Goal: Use online tool/utility: Utilize a website feature to perform a specific function

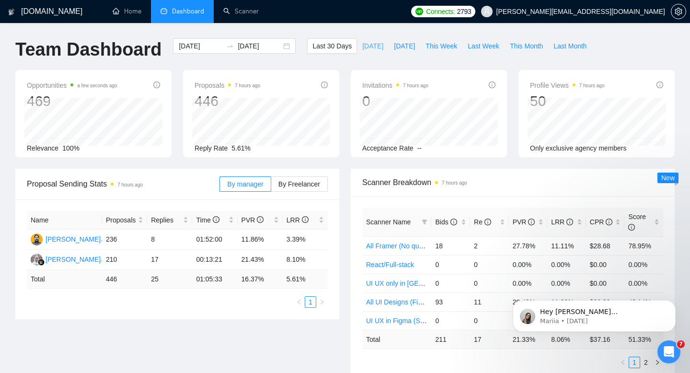
click at [364, 52] on button "[DATE]" at bounding box center [373, 45] width 32 height 15
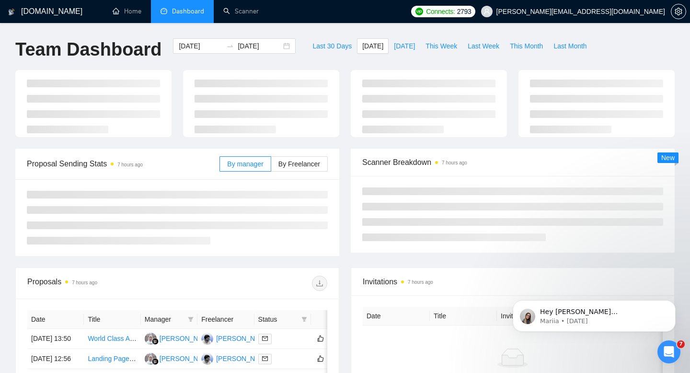
type input "[DATE]"
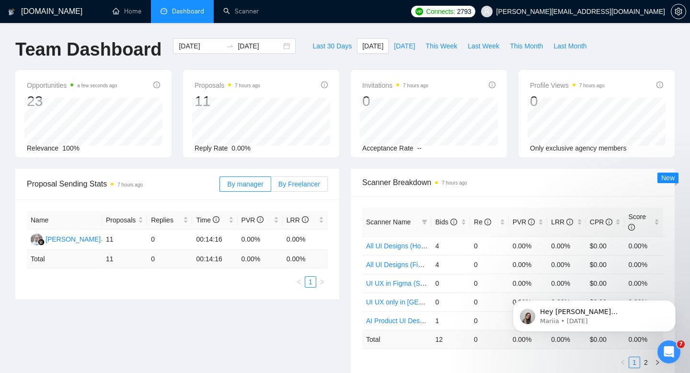
click at [304, 190] on label "By Freelancer" at bounding box center [299, 183] width 57 height 15
click at [271, 186] on input "By Freelancer" at bounding box center [271, 186] width 0 height 0
click at [240, 12] on link "Scanner" at bounding box center [240, 11] width 35 height 8
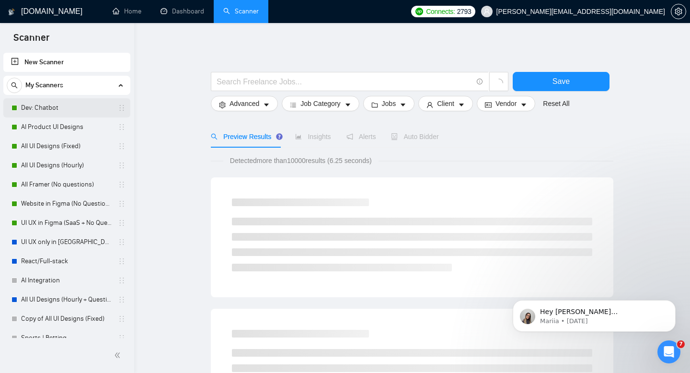
click at [40, 112] on link "Dev: Chatbot" at bounding box center [66, 107] width 91 height 19
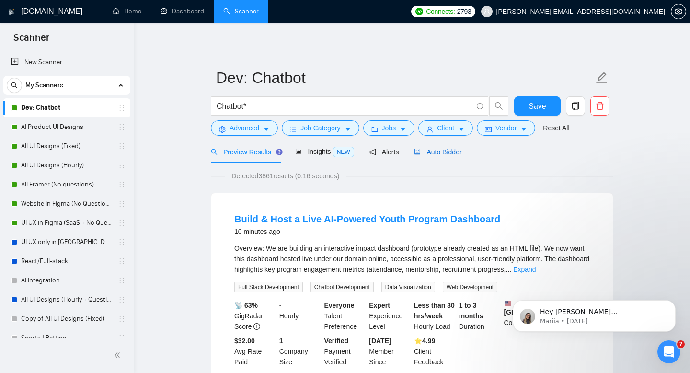
click at [447, 153] on span "Auto Bidder" at bounding box center [437, 152] width 47 height 8
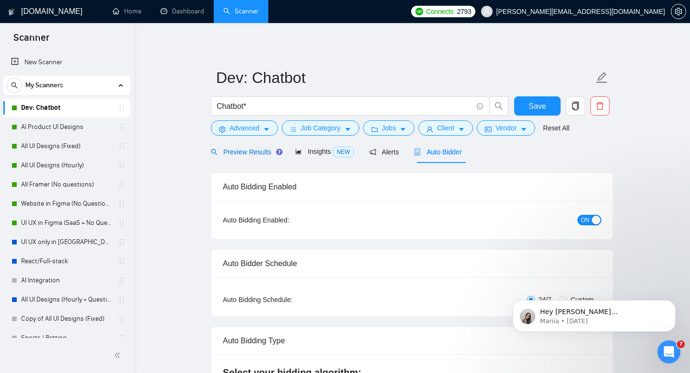
click at [243, 152] on span "Preview Results" at bounding box center [245, 152] width 69 height 8
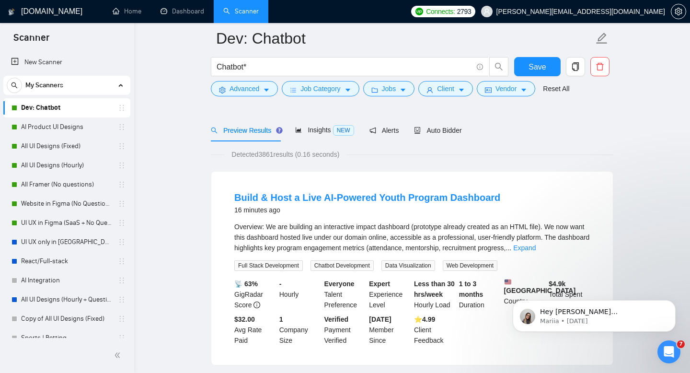
scroll to position [78, 0]
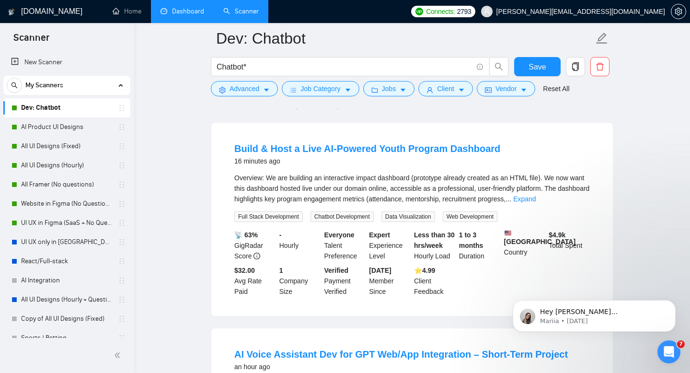
click at [191, 7] on link "Dashboard" at bounding box center [182, 11] width 44 height 8
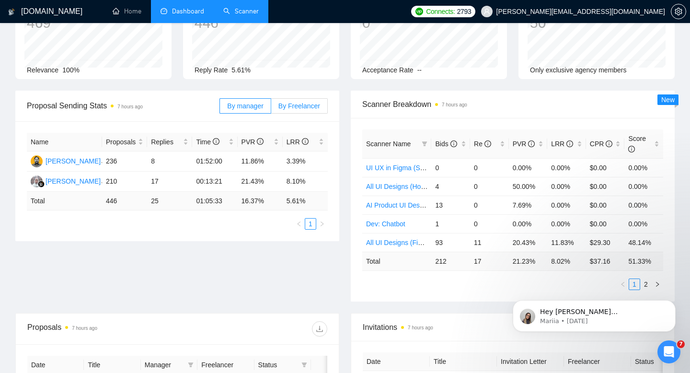
click at [281, 104] on span "By Freelancer" at bounding box center [299, 106] width 42 height 8
click at [271, 108] on input "By Freelancer" at bounding box center [271, 108] width 0 height 0
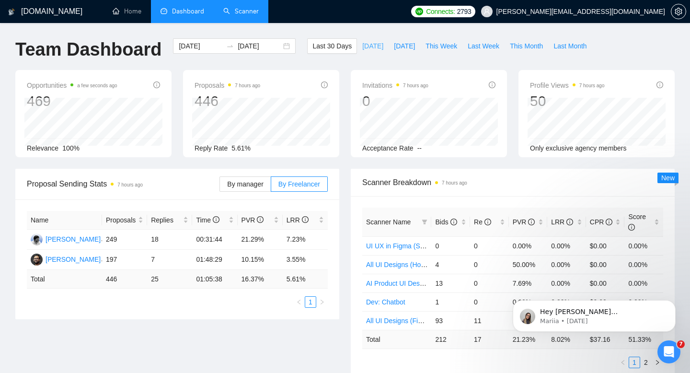
click at [369, 42] on span "[DATE]" at bounding box center [372, 46] width 21 height 11
type input "[DATE]"
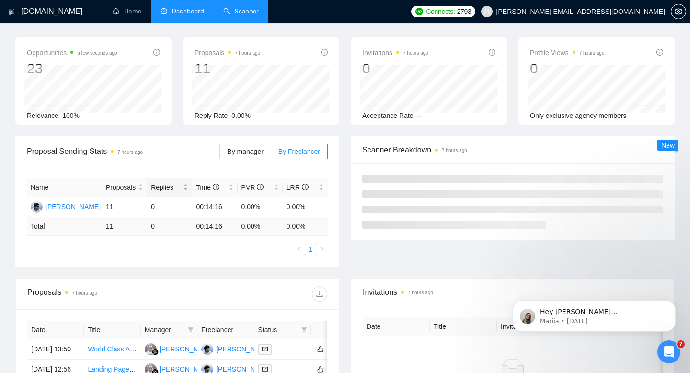
scroll to position [33, 0]
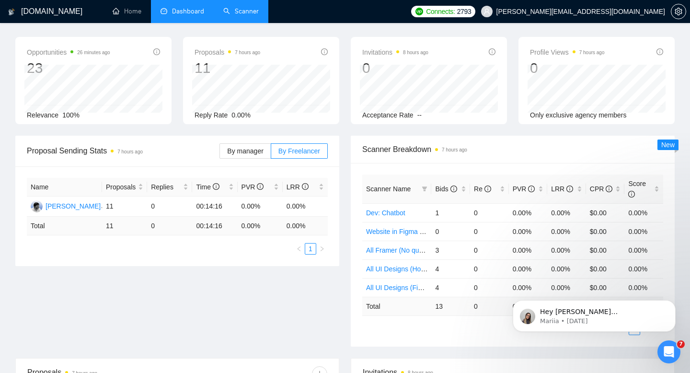
click at [240, 15] on link "Scanner" at bounding box center [240, 11] width 35 height 8
